Goal: Use online tool/utility: Use online tool/utility

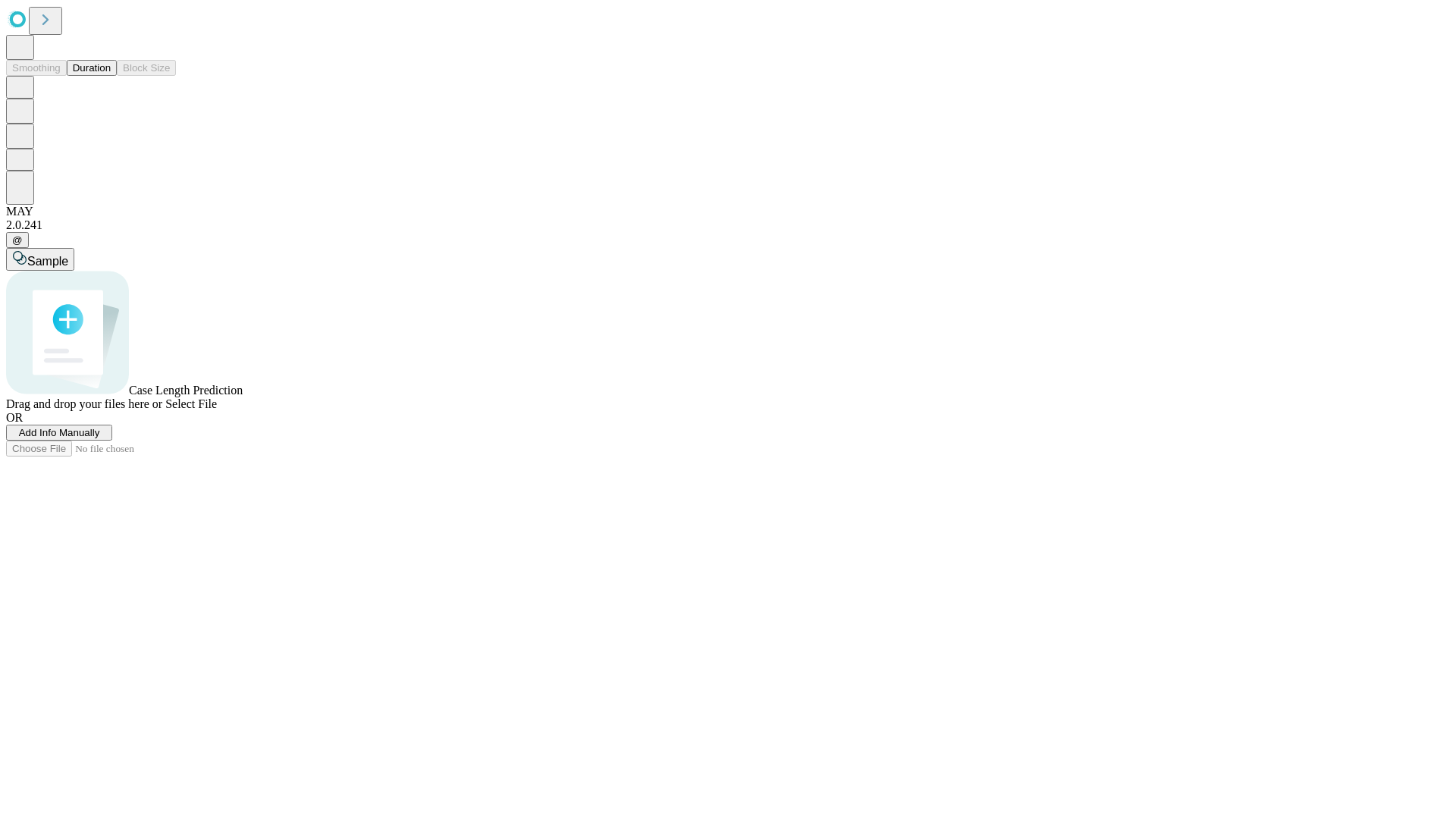
click at [111, 76] on button "Duration" at bounding box center [91, 67] width 50 height 16
click at [68, 255] on span "Sample" at bounding box center [48, 261] width 41 height 13
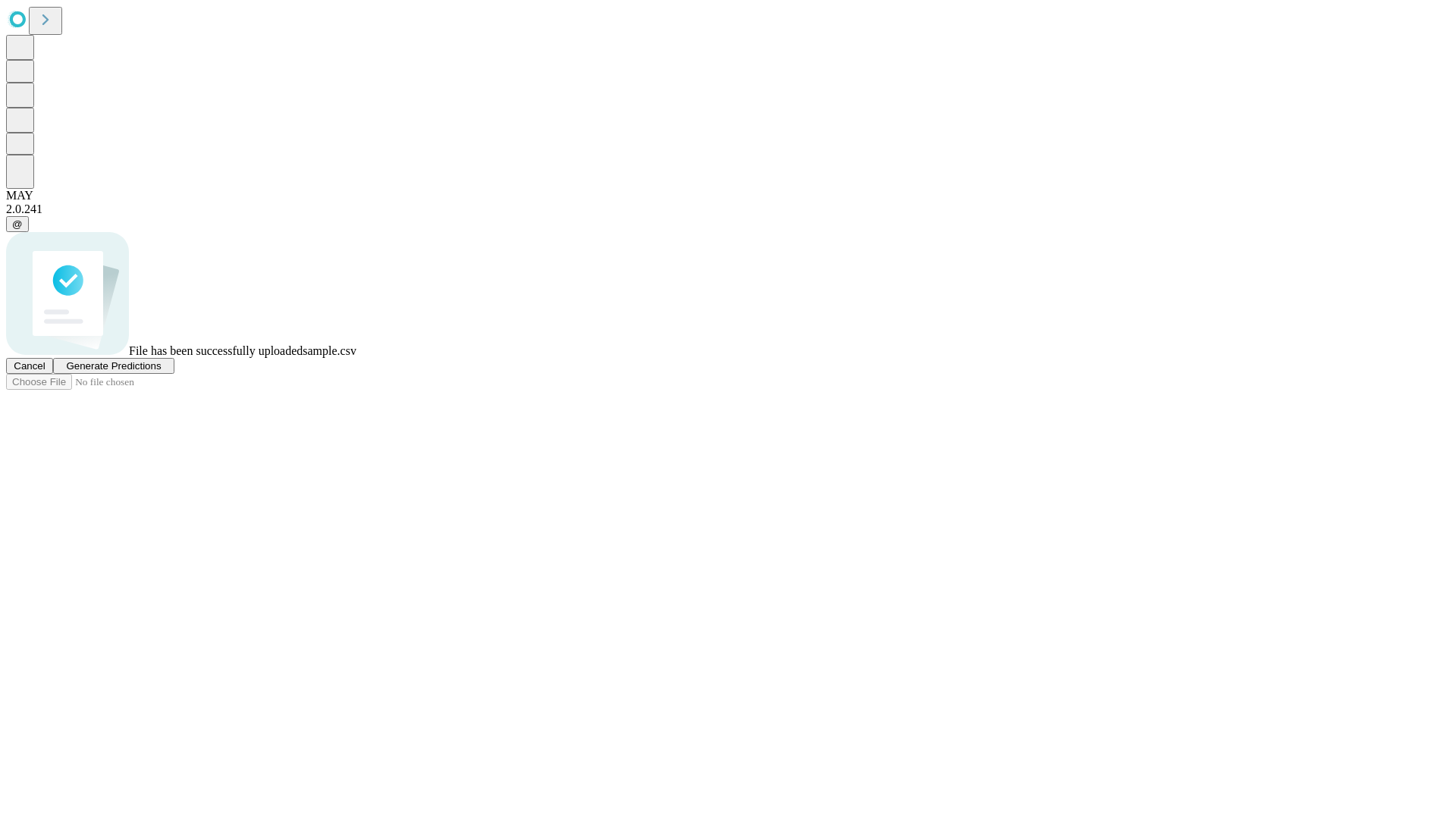
click at [161, 371] on span "Generate Predictions" at bounding box center [114, 366] width 95 height 11
